Goal: Task Accomplishment & Management: Complete application form

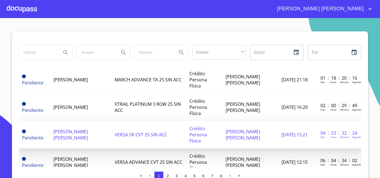
scroll to position [28, 0]
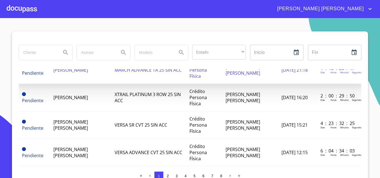
click at [88, 73] on span "[PERSON_NAME]" at bounding box center [70, 70] width 35 height 6
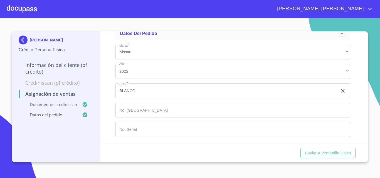
scroll to position [250, 0]
click at [136, 117] on input "Marca   *" at bounding box center [233, 110] width 235 height 15
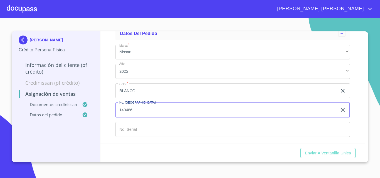
scroll to position [254, 0]
type input "149486"
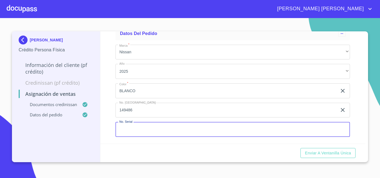
click at [142, 129] on input "Marca   *" at bounding box center [233, 129] width 235 height 15
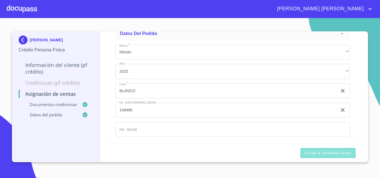
click at [343, 155] on span "Enviar a Ventanilla única" at bounding box center [328, 153] width 46 height 7
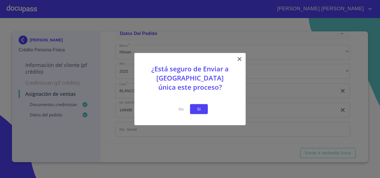
click at [201, 111] on span "Si" at bounding box center [199, 109] width 9 height 7
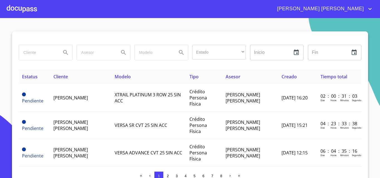
click at [19, 10] on div at bounding box center [22, 9] width 30 height 18
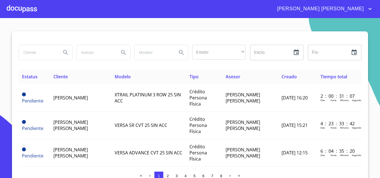
click at [38, 51] on input "search" at bounding box center [38, 52] width 38 height 15
type input "monserrat"
click at [63, 51] on icon "Search" at bounding box center [65, 52] width 5 height 5
